Goal: Task Accomplishment & Management: Manage account settings

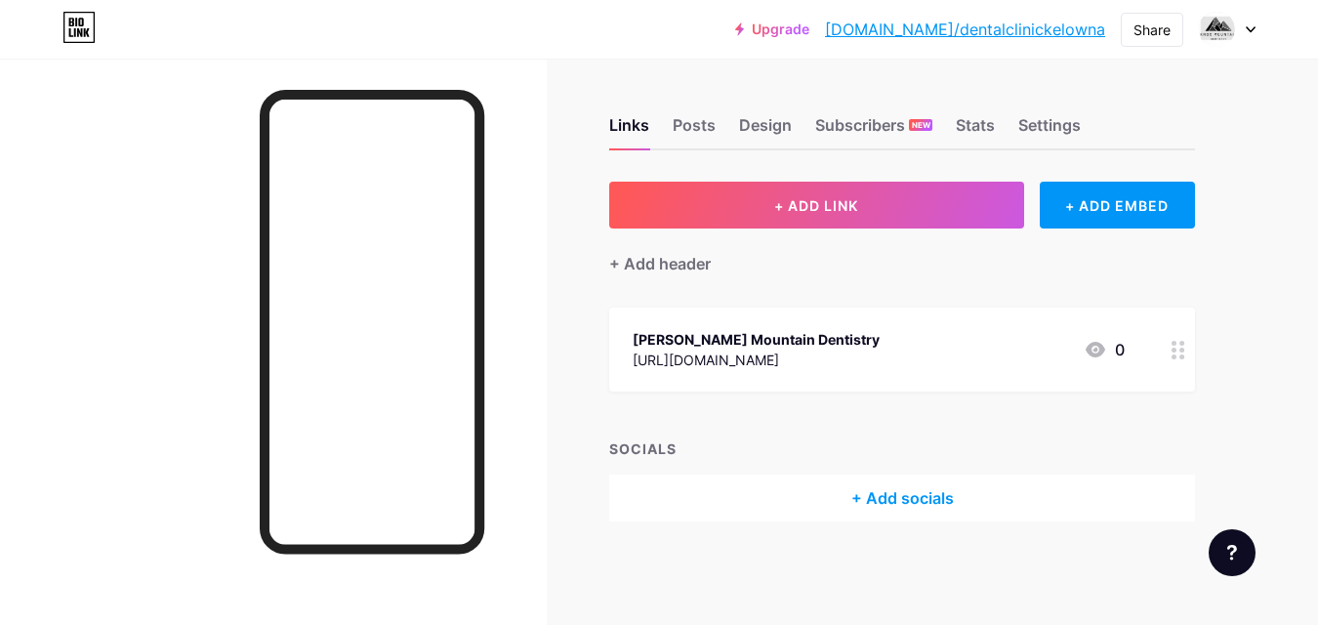
click at [1238, 33] on div at bounding box center [1227, 29] width 57 height 35
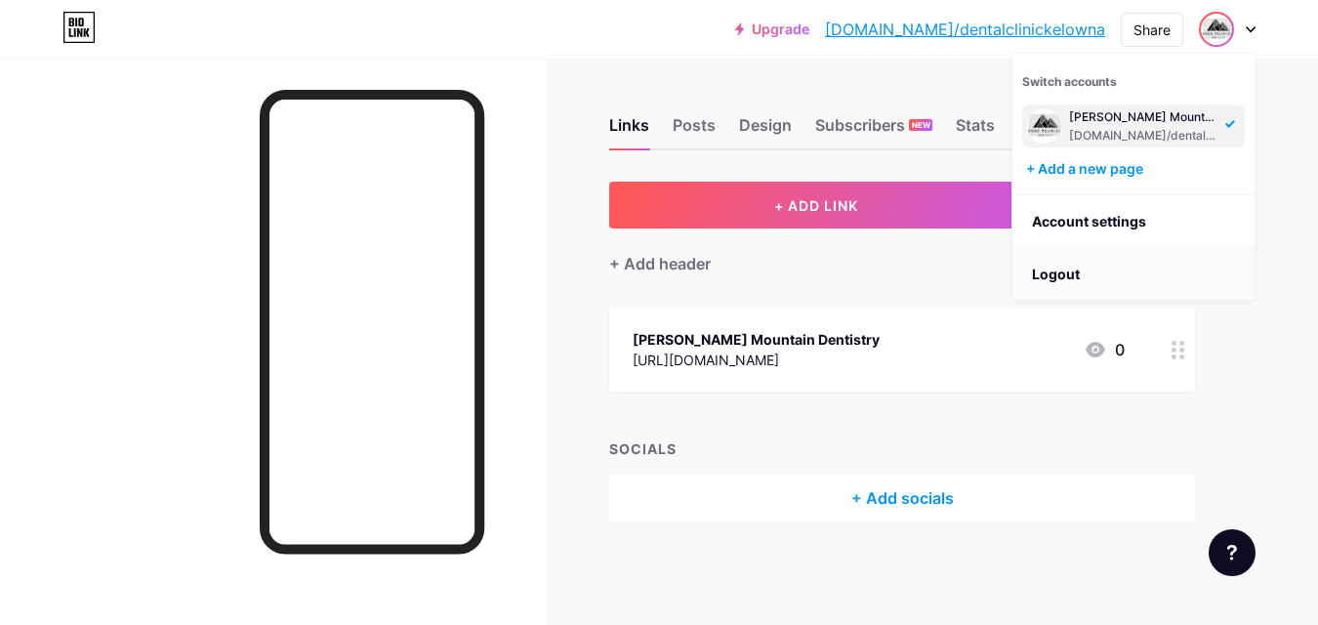
click at [1053, 266] on li "Logout" at bounding box center [1133, 274] width 242 height 53
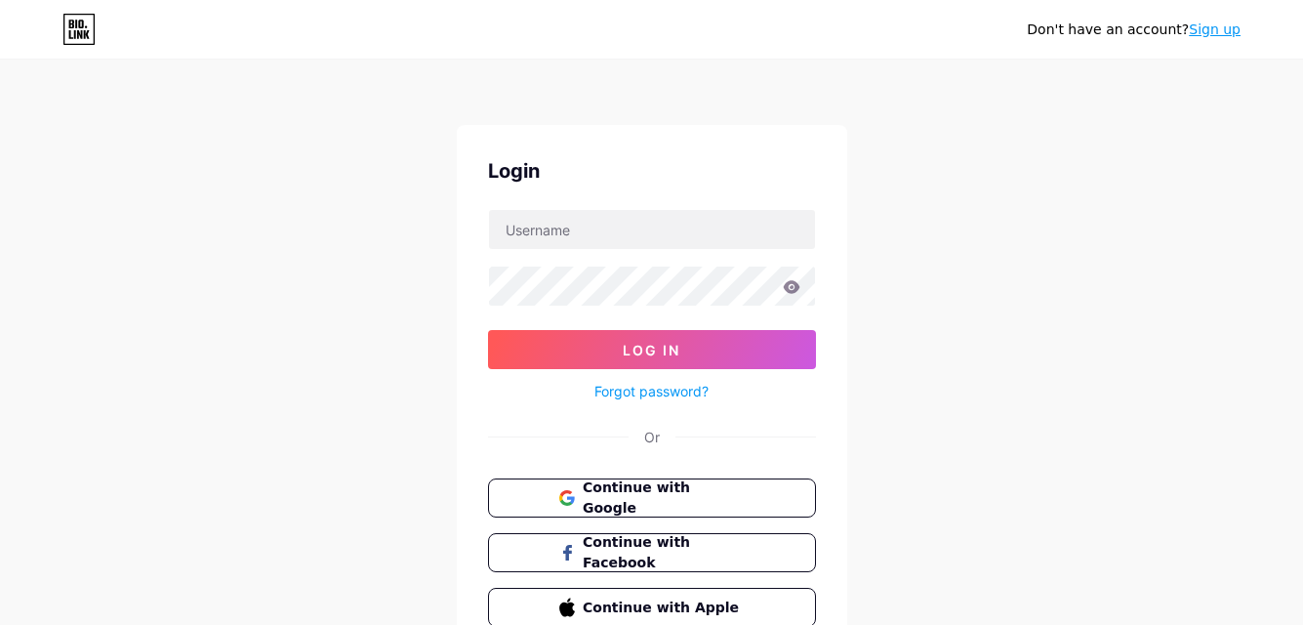
scroll to position [95, 0]
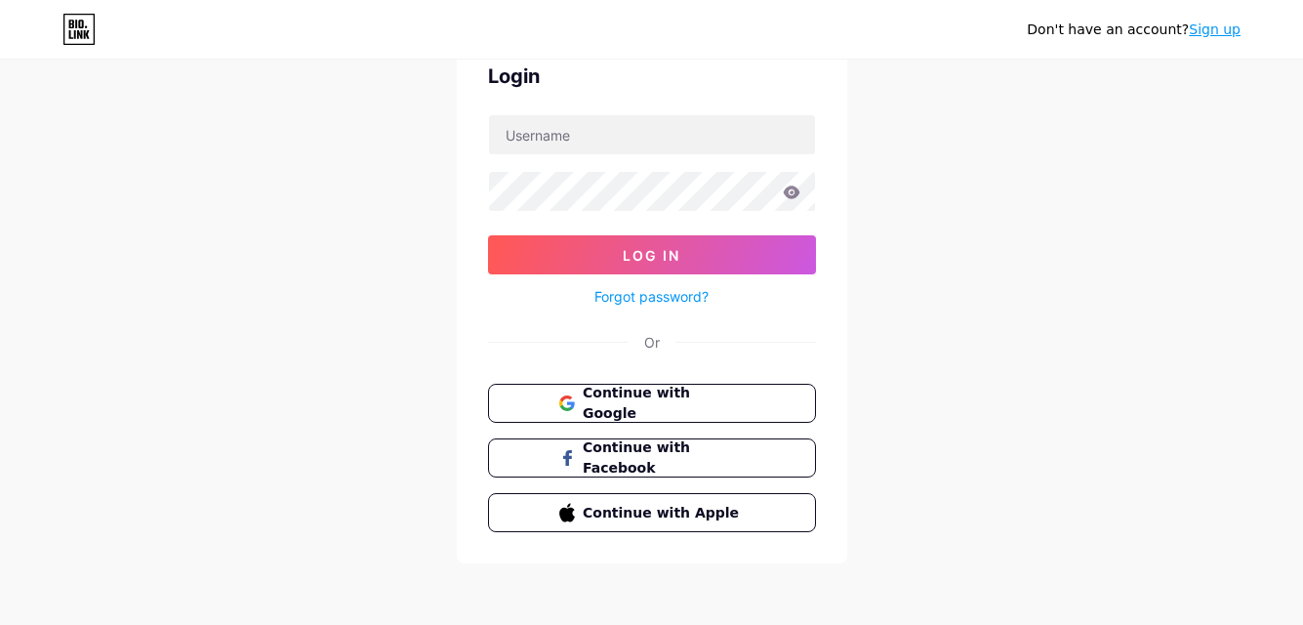
click at [1232, 35] on link "Sign up" at bounding box center [1215, 29] width 52 height 16
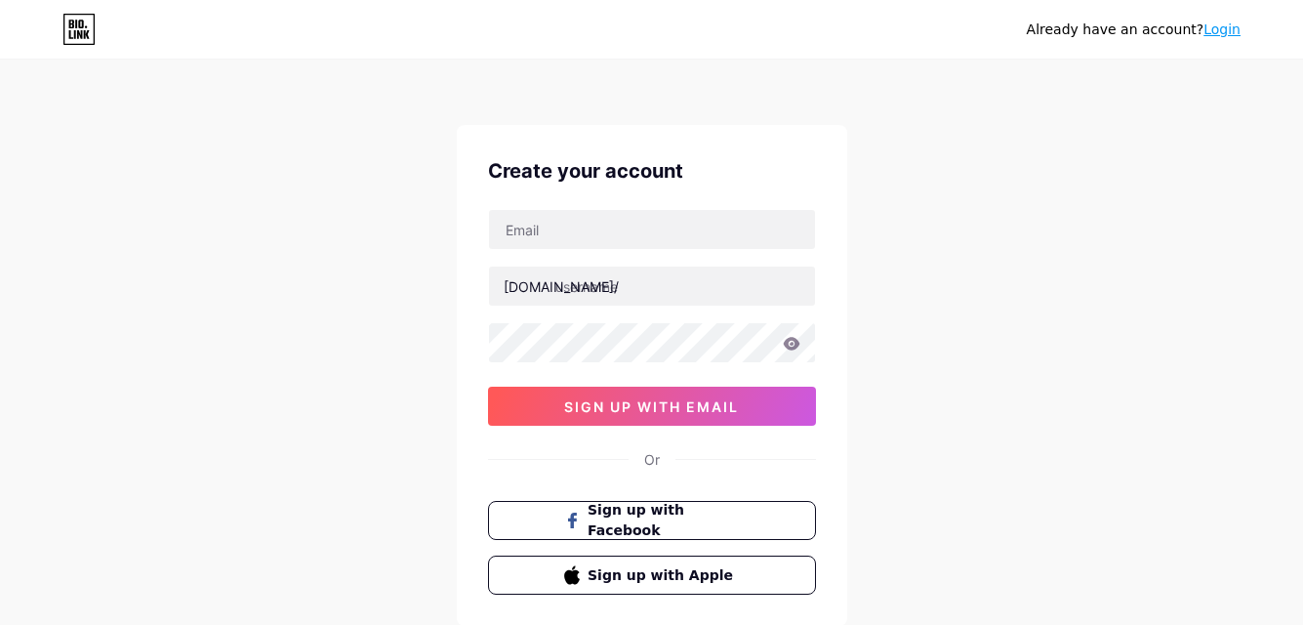
click at [1231, 36] on link "Login" at bounding box center [1222, 29] width 37 height 16
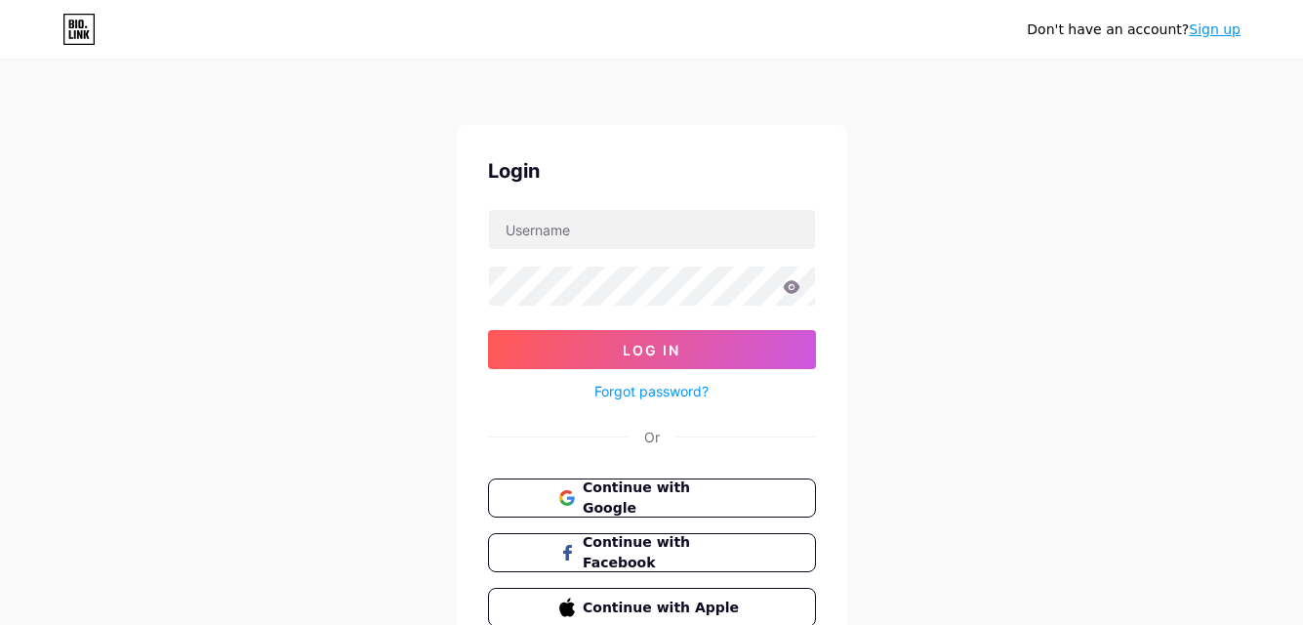
scroll to position [95, 0]
